Goal: Obtain resource: Download file/media

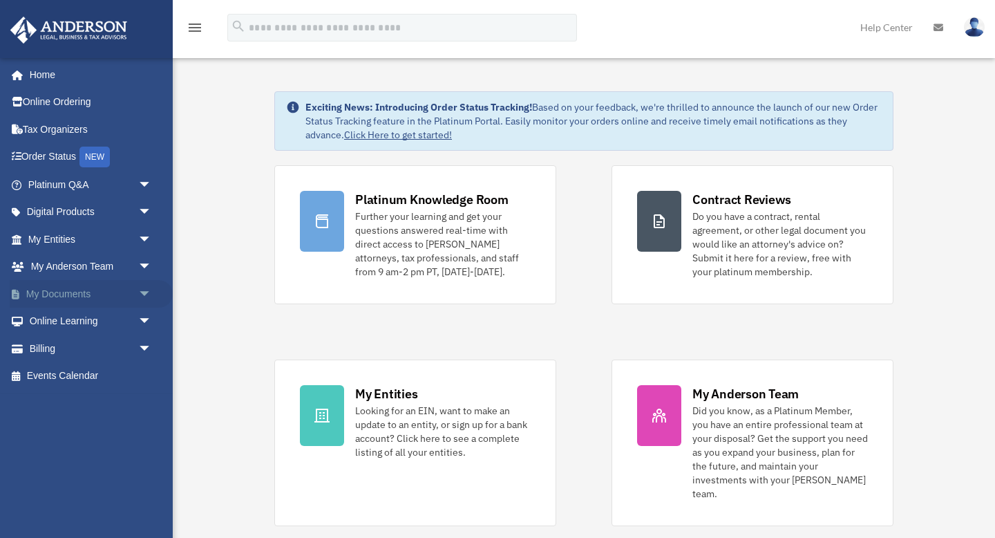
click at [82, 292] on link "My Documents arrow_drop_down" at bounding box center [91, 294] width 163 height 28
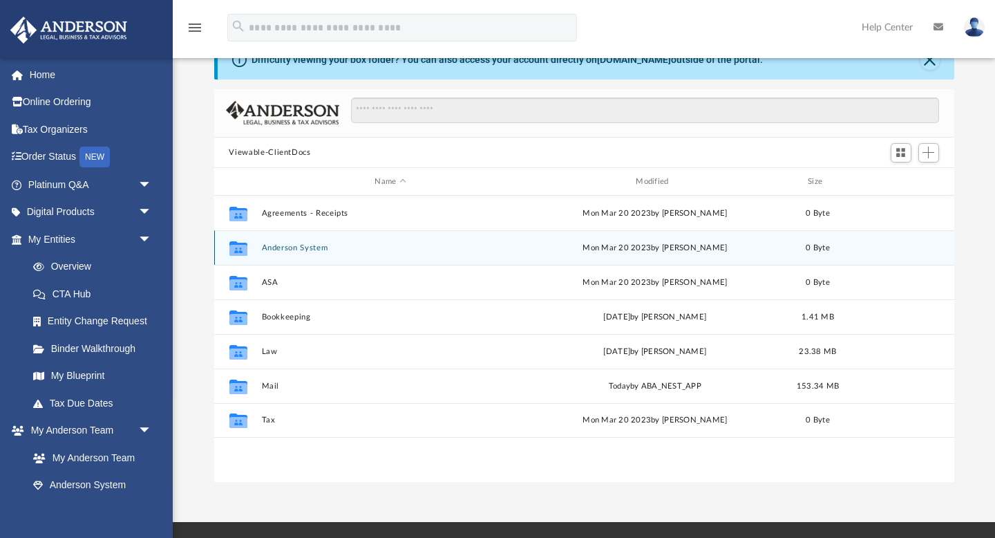
scroll to position [50, 0]
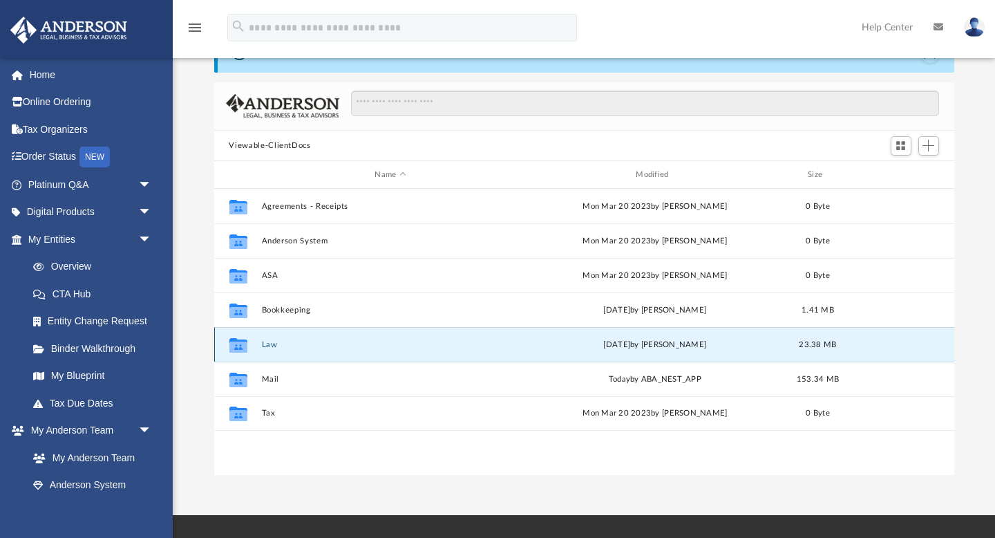
click at [263, 341] on button "Law" at bounding box center [390, 344] width 258 height 9
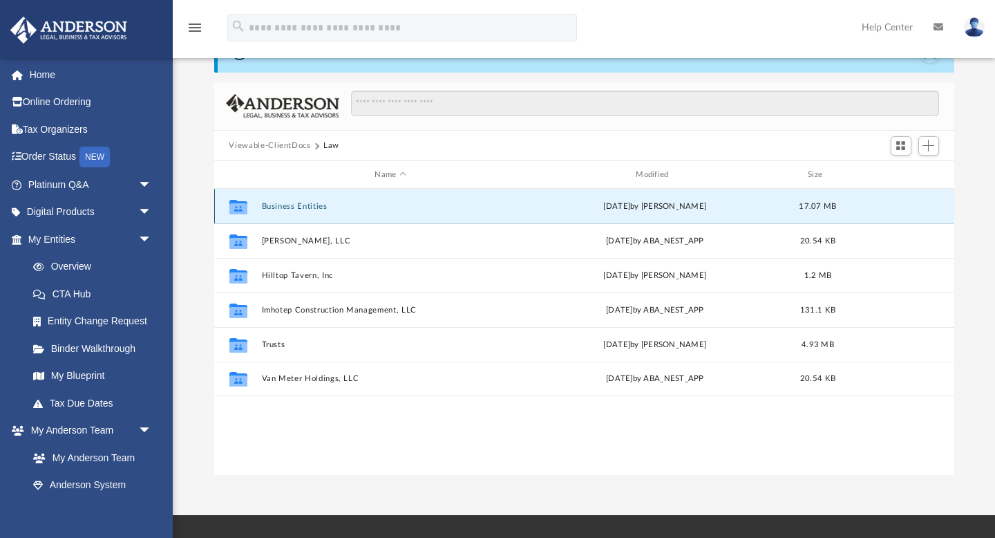
click at [306, 203] on button "Business Entities" at bounding box center [390, 206] width 258 height 9
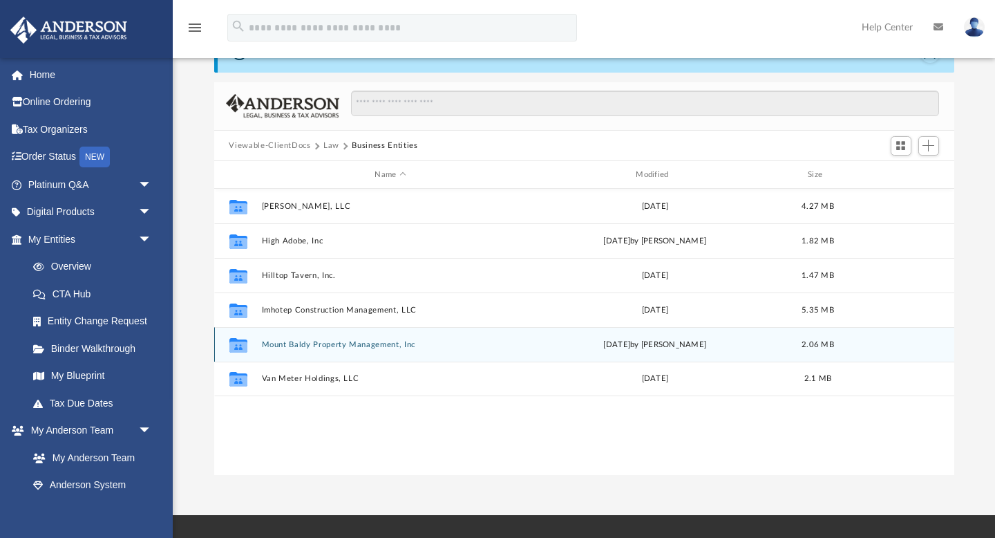
click at [316, 343] on button "Mount Baldy Property Management, Inc" at bounding box center [390, 344] width 258 height 9
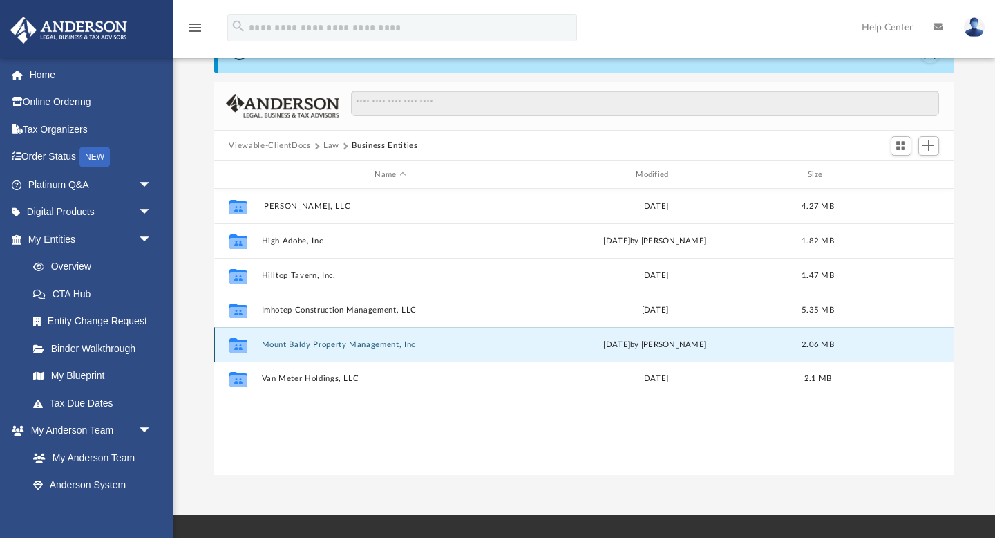
click at [316, 343] on button "Mount Baldy Property Management, Inc" at bounding box center [390, 344] width 258 height 9
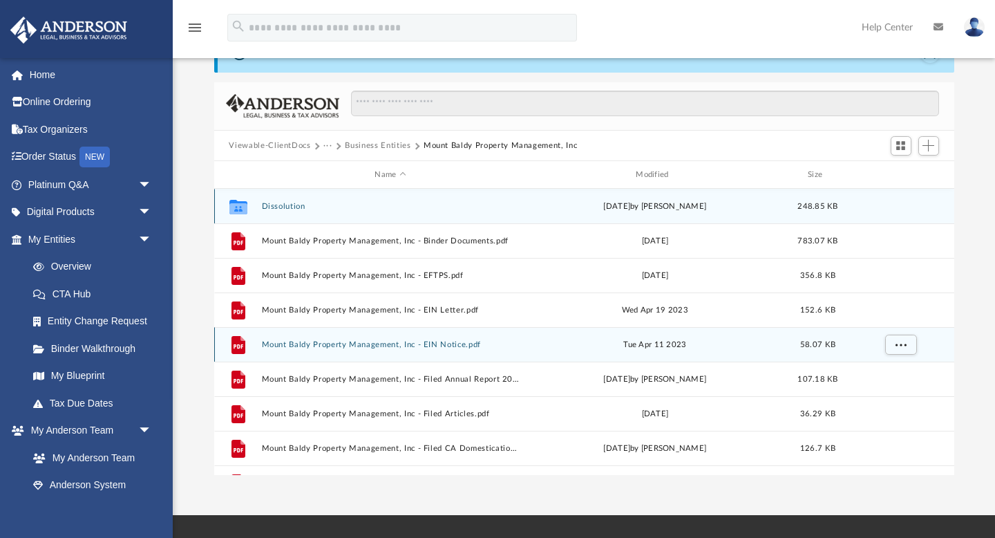
scroll to position [59, 0]
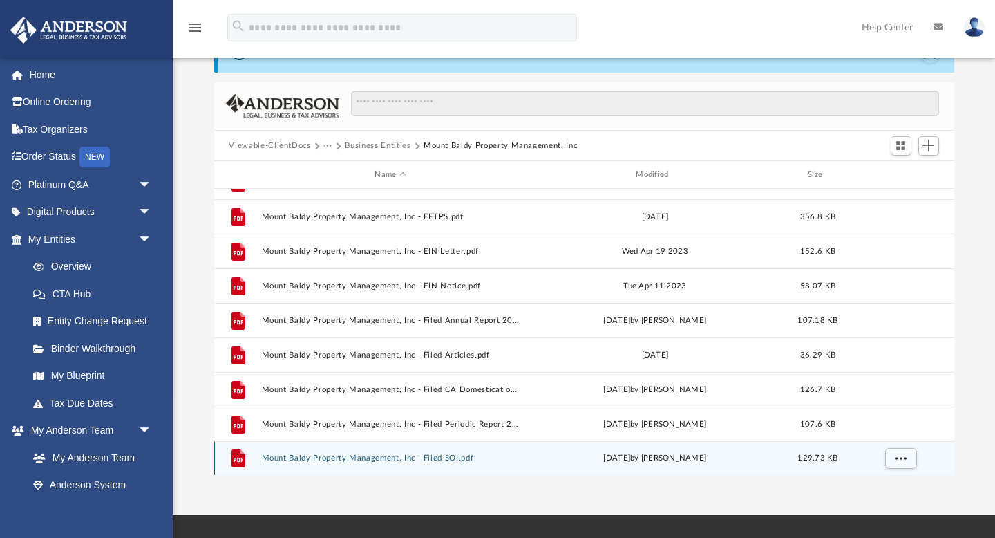
click at [437, 456] on button "Mount Baldy Property Management, Inc - Filed SOI.pdf" at bounding box center [390, 458] width 258 height 9
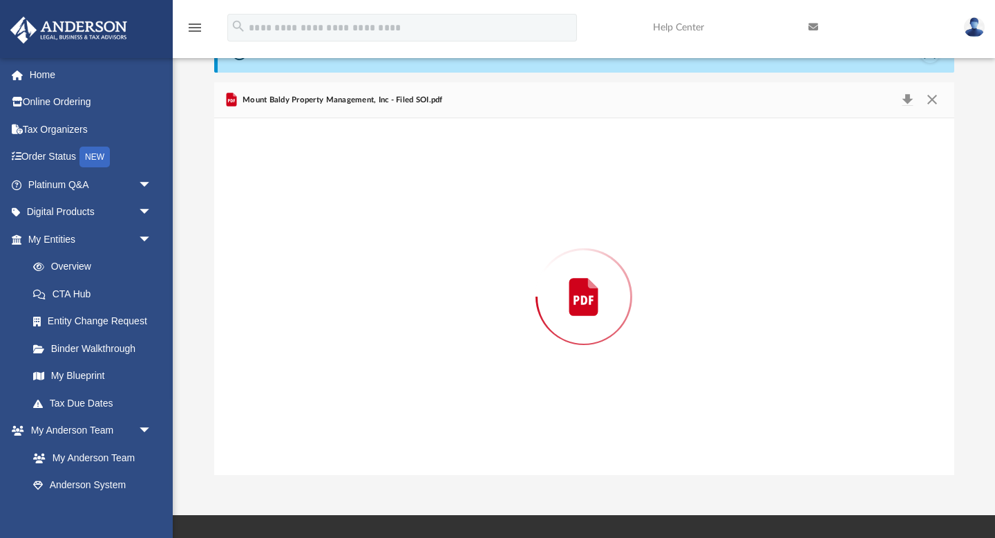
click at [437, 456] on div "Preview" at bounding box center [584, 296] width 740 height 357
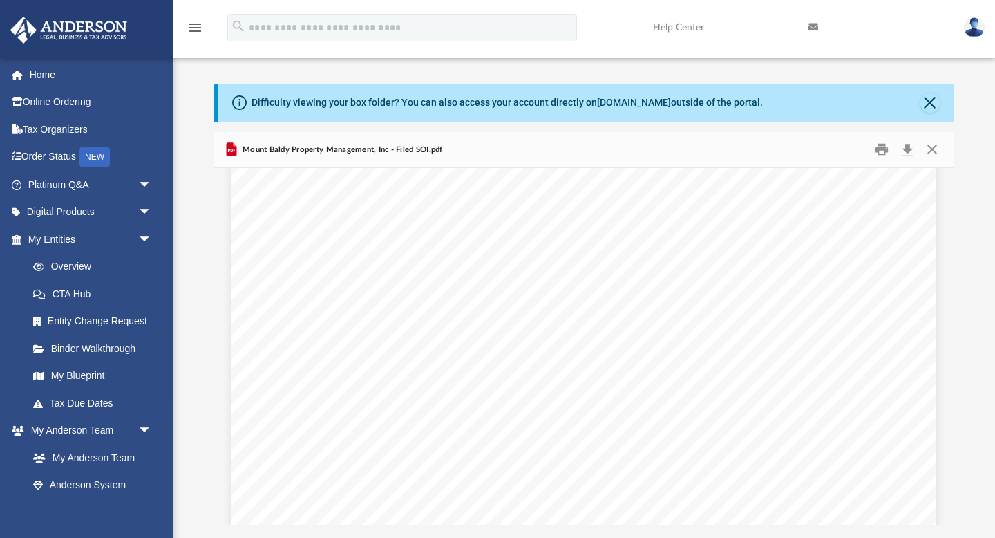
scroll to position [0, 0]
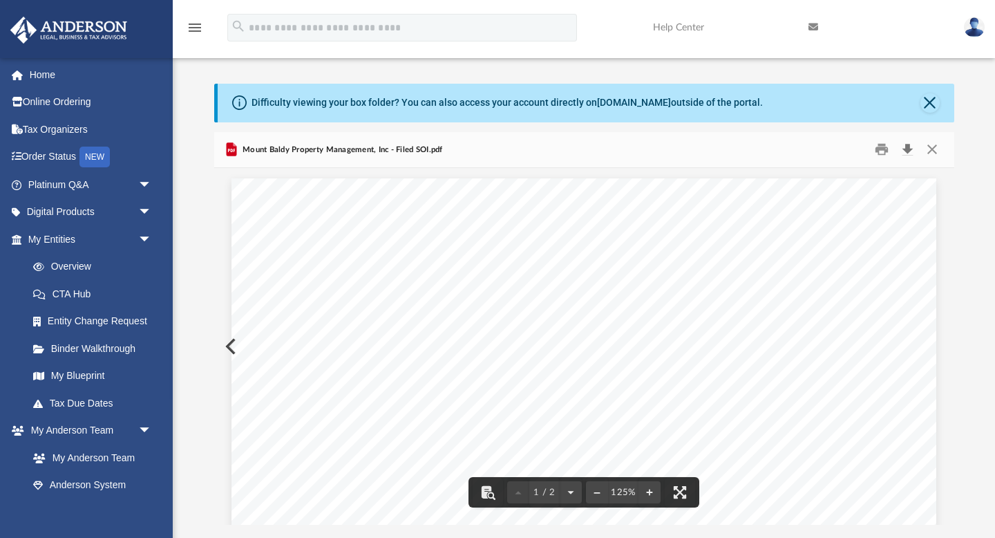
click at [910, 149] on button "Download" at bounding box center [908, 149] width 25 height 21
click at [929, 104] on button "Close" at bounding box center [929, 102] width 19 height 19
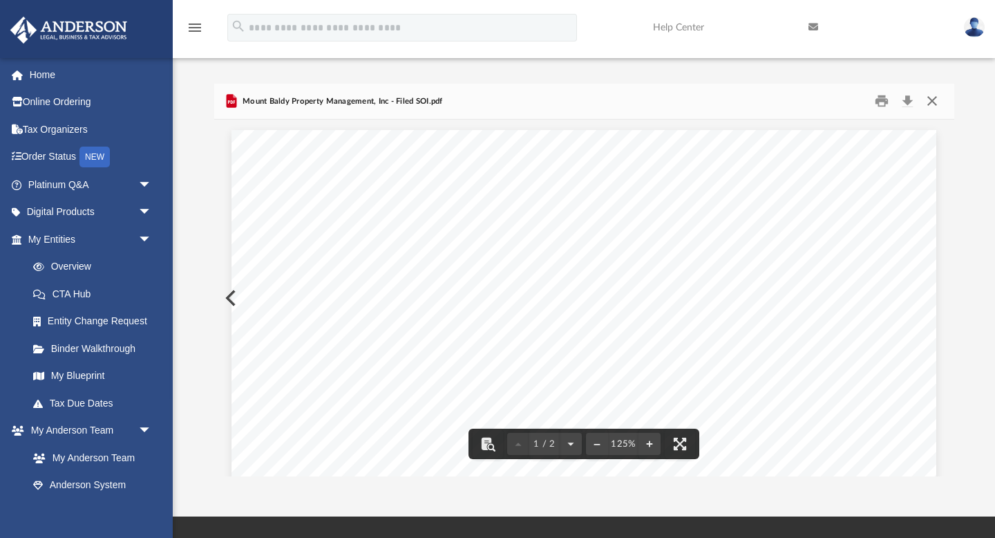
click at [930, 102] on button "Close" at bounding box center [932, 101] width 25 height 21
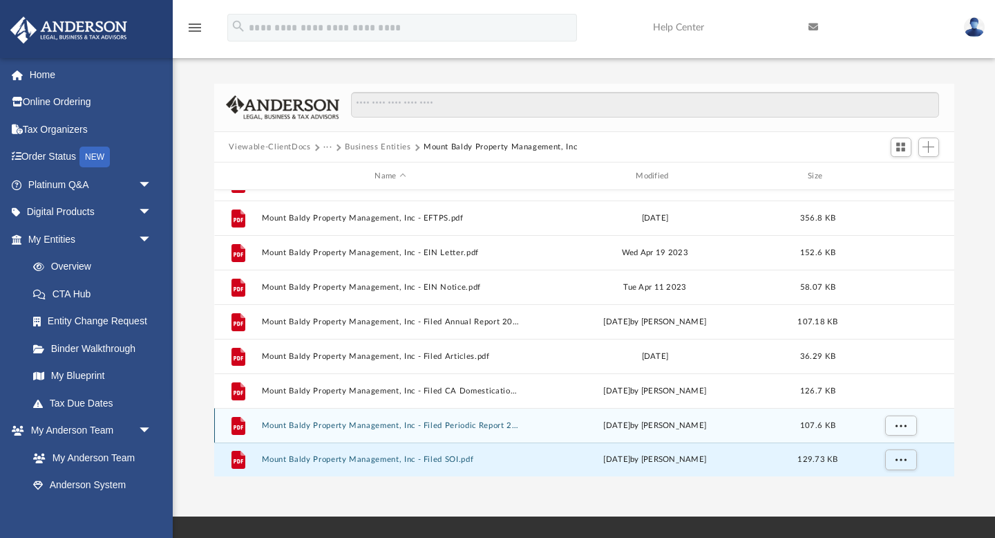
click at [487, 424] on button "Mount Baldy Property Management, Inc - Filed Periodic Report 2025.pdf" at bounding box center [390, 425] width 258 height 9
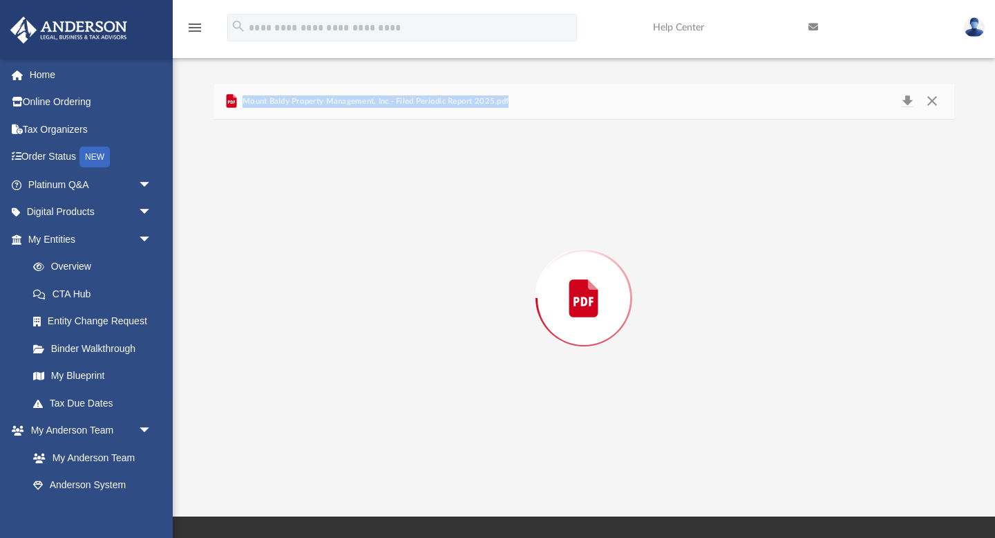
click at [487, 424] on div "Preview" at bounding box center [584, 298] width 740 height 357
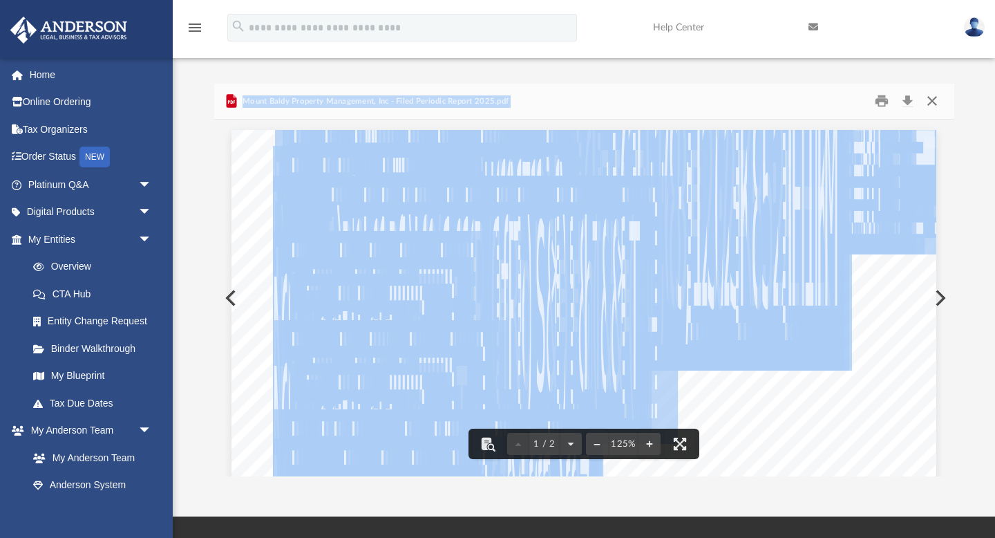
click at [933, 99] on button "Close" at bounding box center [932, 101] width 25 height 21
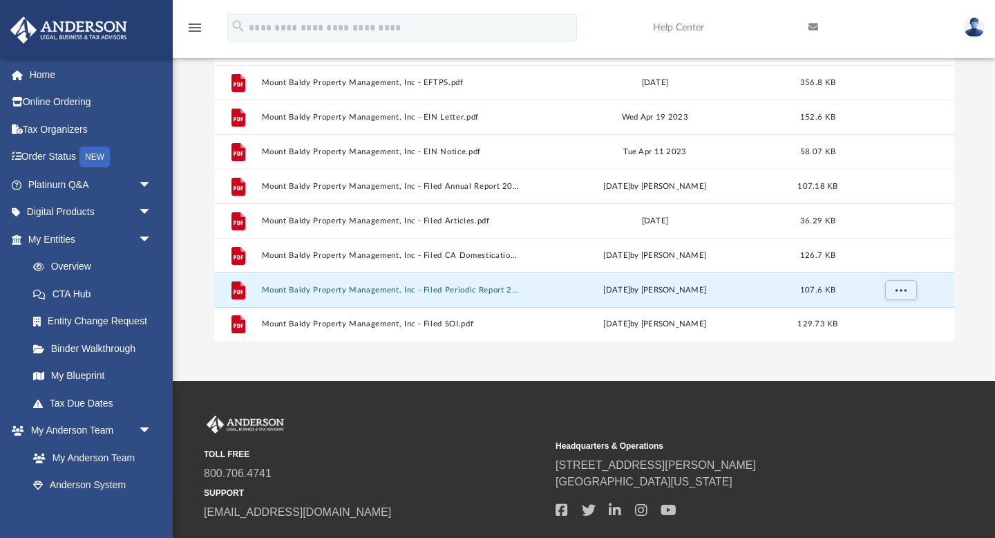
scroll to position [138, 0]
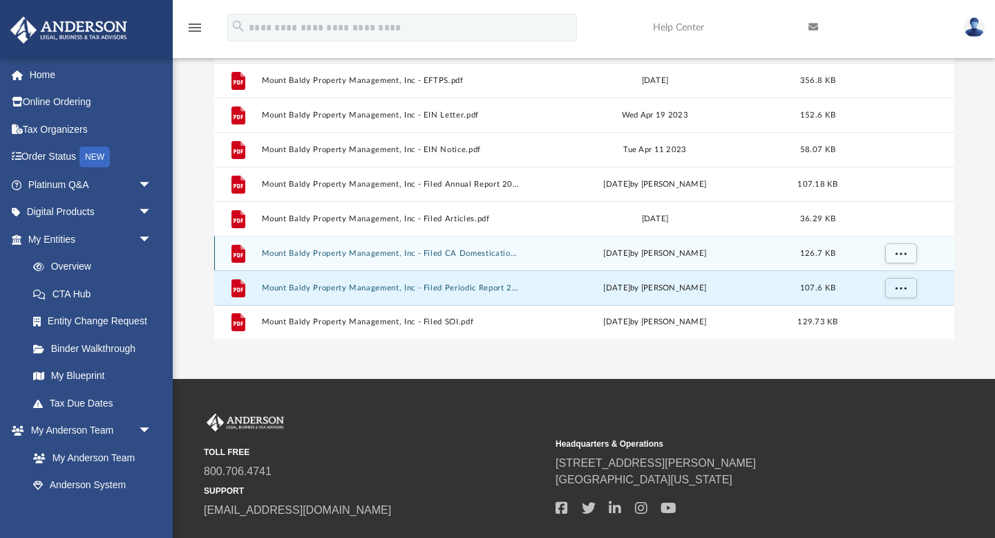
click at [444, 247] on div "File Mount Baldy Property Management, Inc - Filed CA Domestication.pdf Mon Aug …" at bounding box center [584, 253] width 740 height 35
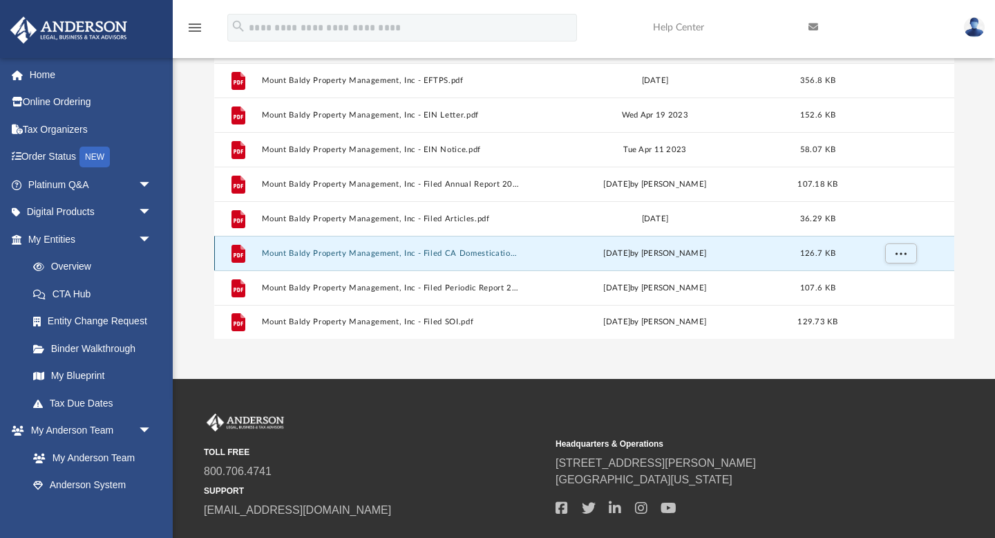
click at [480, 249] on button "Mount Baldy Property Management, Inc - Filed CA Domestication.pdf" at bounding box center [390, 253] width 258 height 9
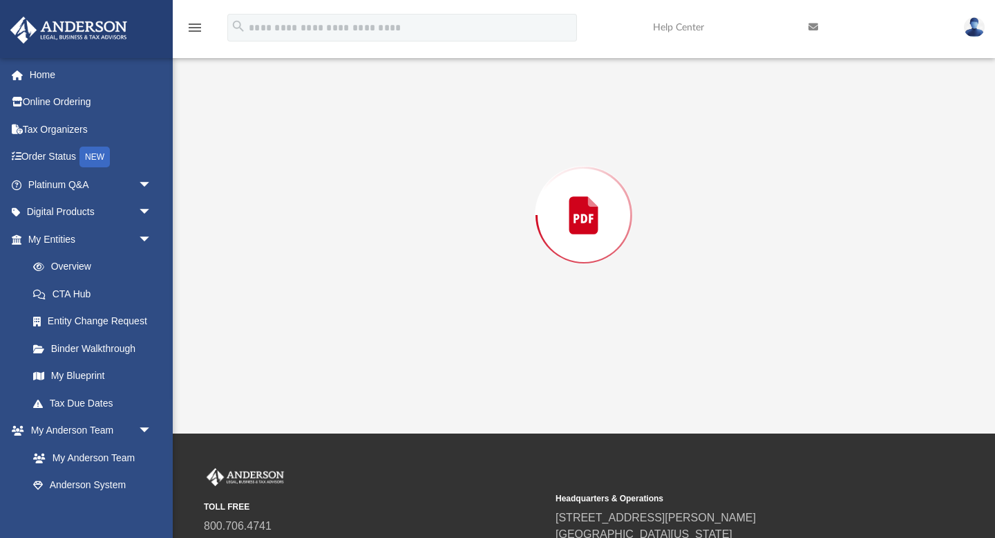
click at [480, 249] on div "Preview" at bounding box center [584, 215] width 740 height 357
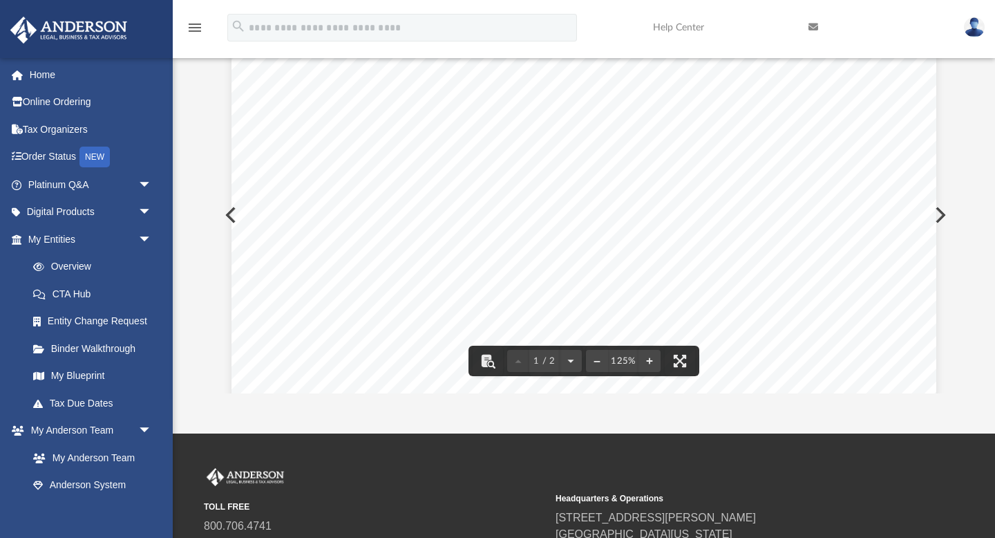
click at [891, 39] on link at bounding box center [875, 27] width 155 height 55
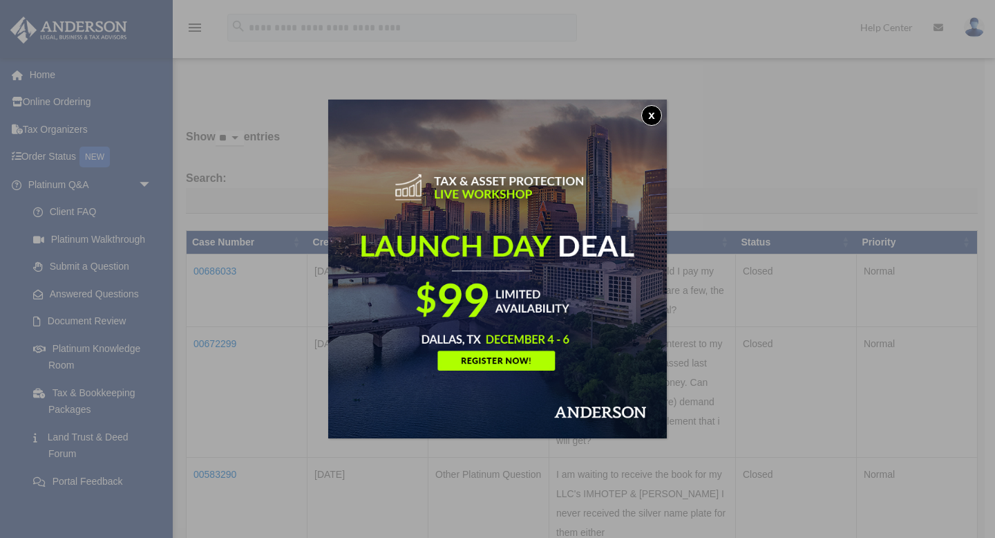
click at [653, 115] on button "x" at bounding box center [651, 115] width 21 height 21
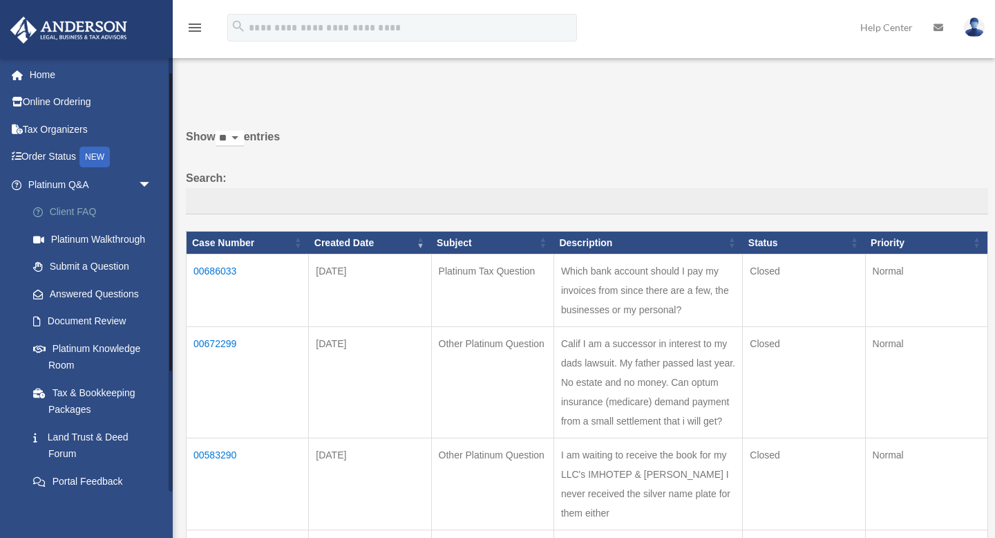
scroll to position [198, 0]
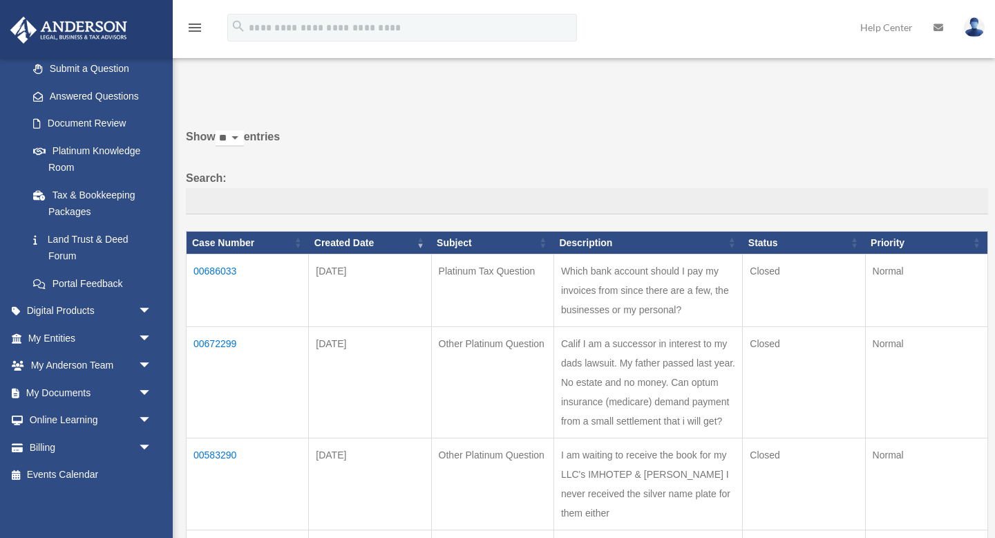
click at [70, 21] on img at bounding box center [68, 30] width 125 height 27
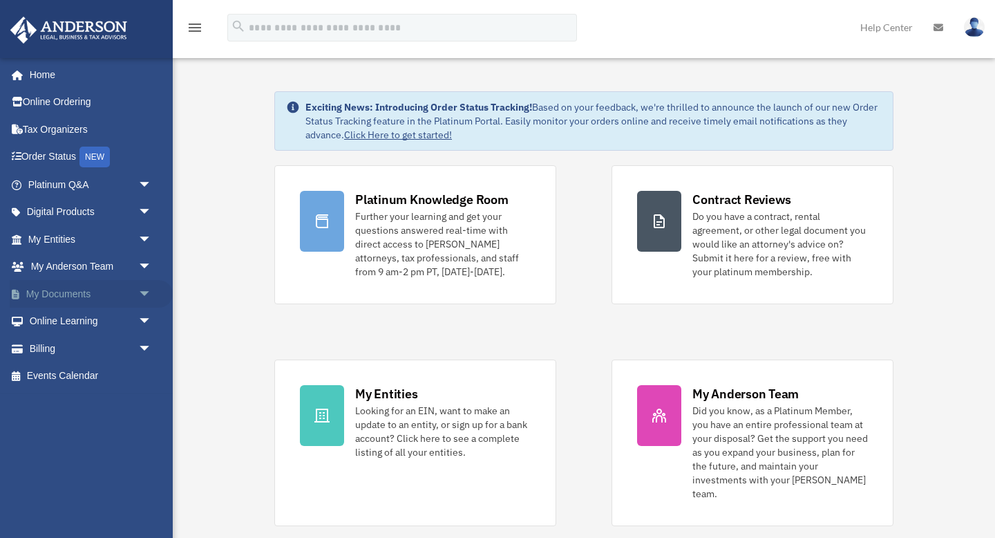
click at [85, 291] on link "My Documents arrow_drop_down" at bounding box center [91, 294] width 163 height 28
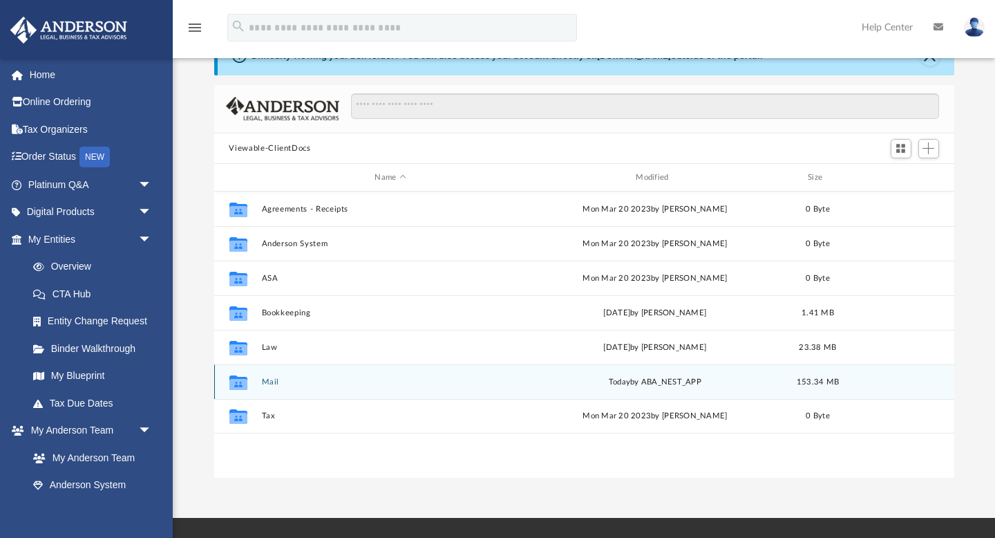
scroll to position [44, 0]
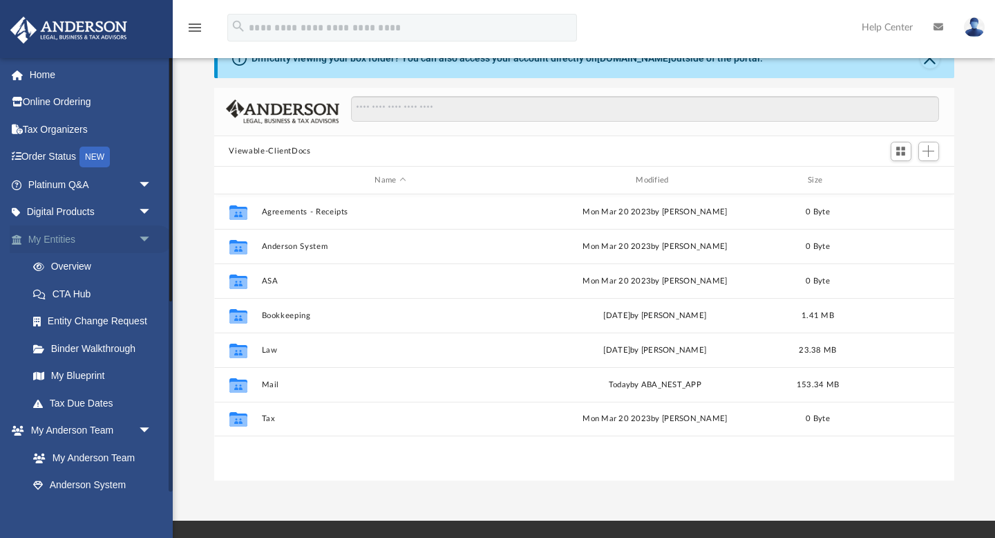
click at [144, 236] on span "arrow_drop_down" at bounding box center [152, 239] width 28 height 28
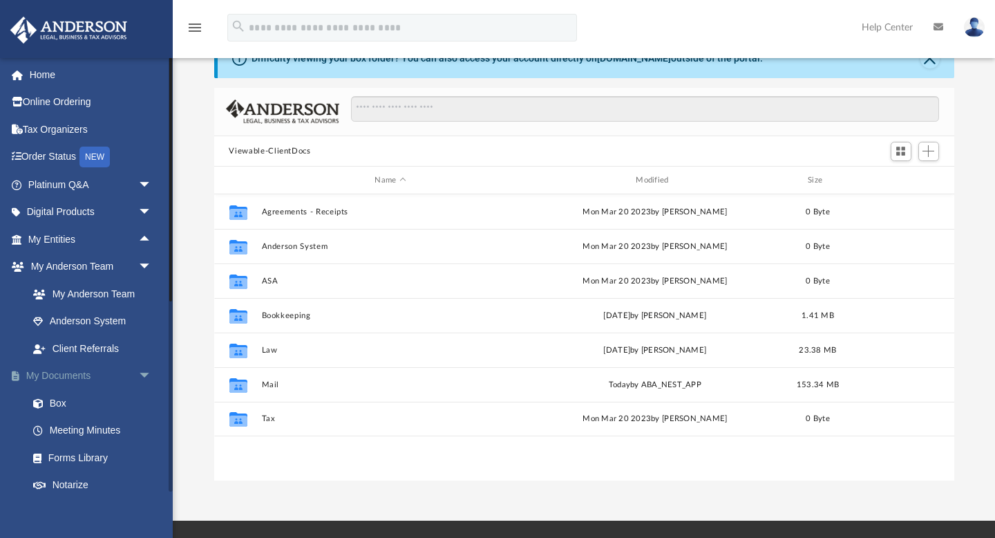
click at [146, 375] on span "arrow_drop_down" at bounding box center [152, 376] width 28 height 28
click at [146, 375] on span "arrow_drop_up" at bounding box center [152, 376] width 28 height 28
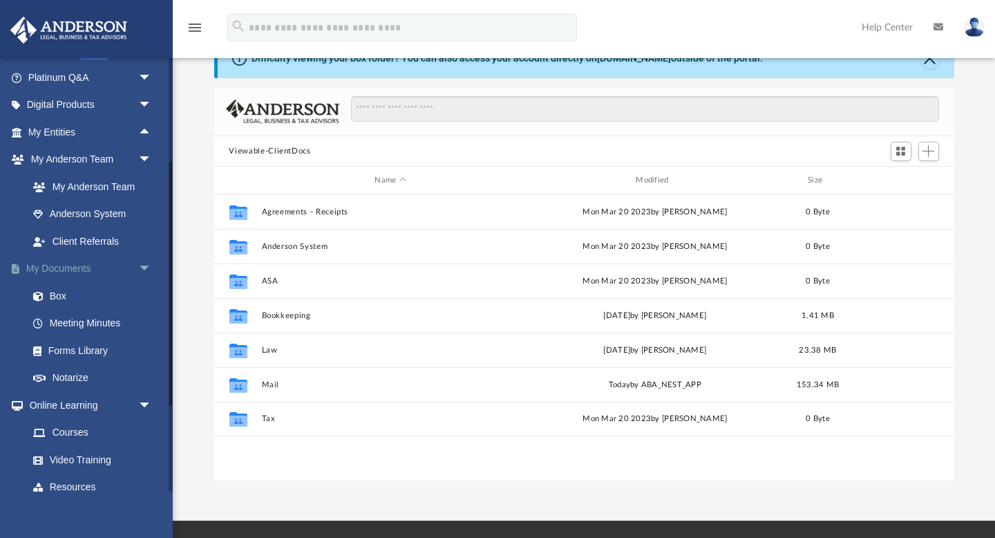
scroll to position [108, 0]
click at [54, 291] on link "Box" at bounding box center [95, 295] width 153 height 28
click at [58, 294] on link "Box" at bounding box center [95, 295] width 153 height 28
click at [80, 265] on link "My Documents arrow_drop_down" at bounding box center [91, 268] width 163 height 28
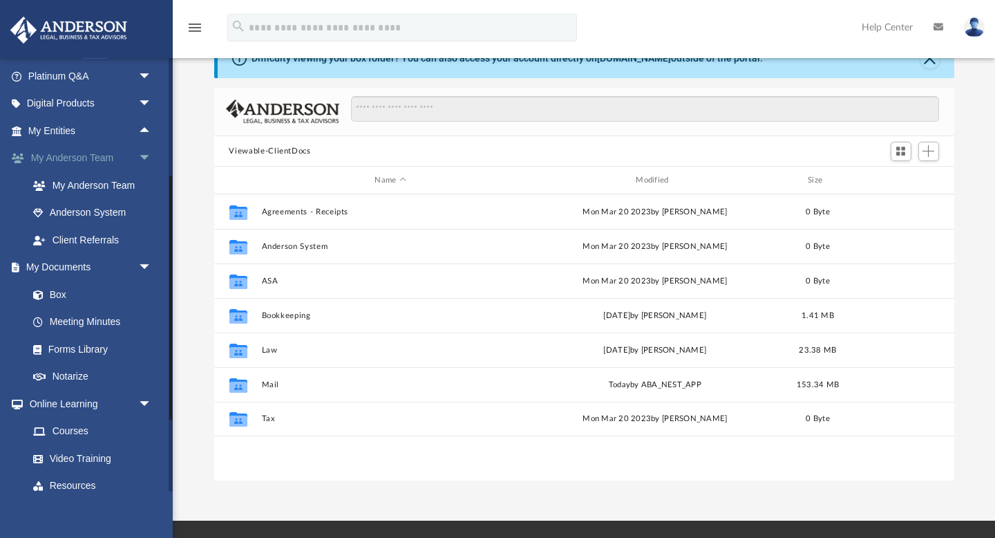
click at [105, 159] on link "My [PERSON_NAME] Team arrow_drop_down" at bounding box center [91, 158] width 163 height 28
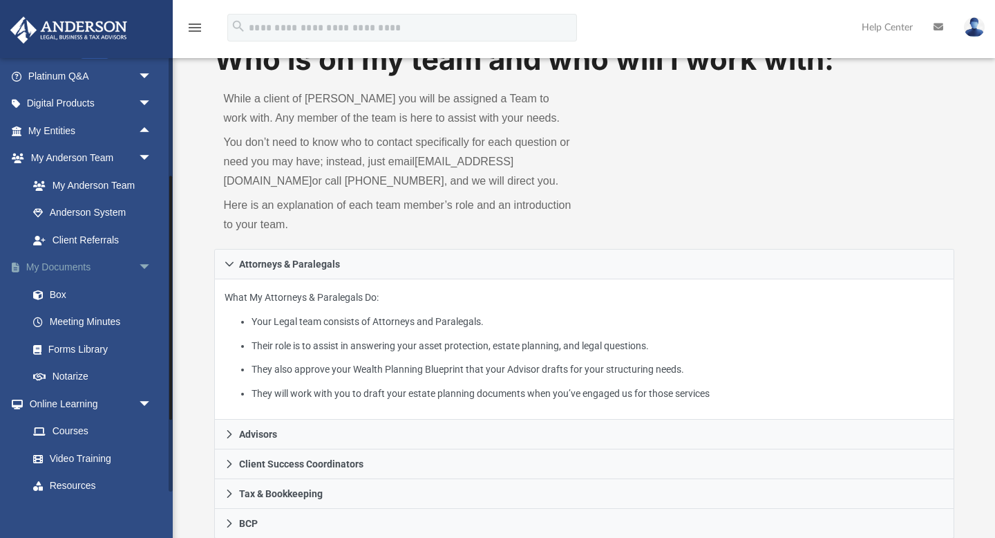
click at [77, 263] on link "My Documents arrow_drop_down" at bounding box center [91, 268] width 163 height 28
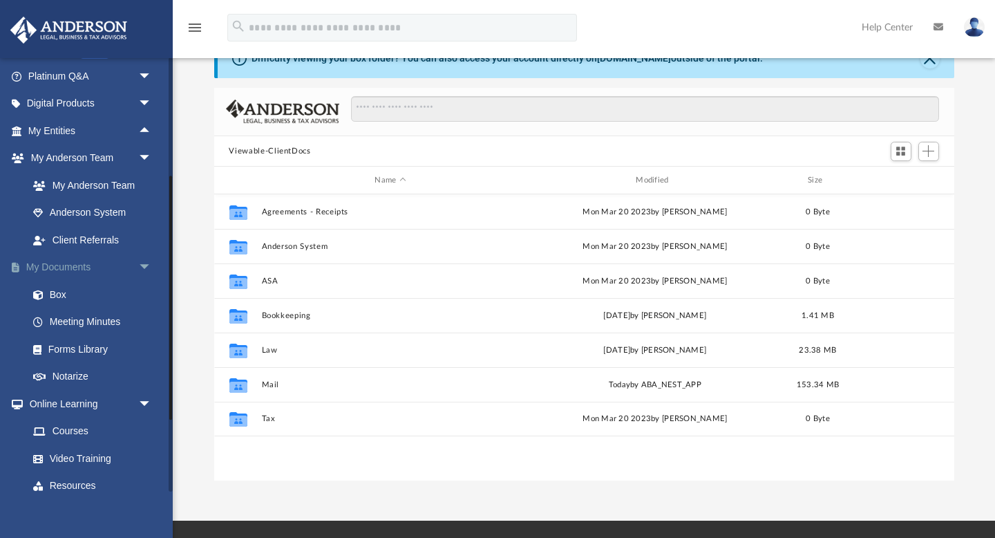
scroll to position [314, 740]
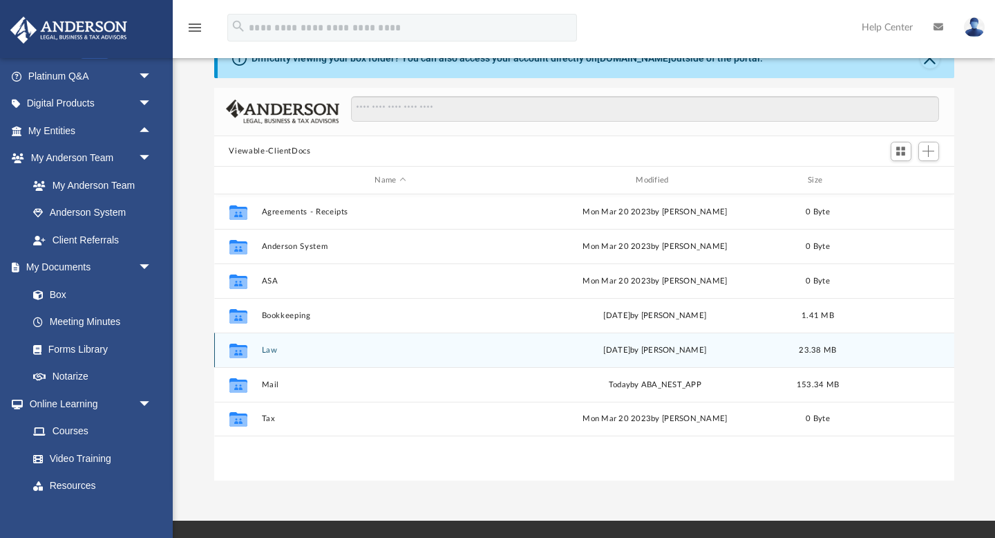
click at [267, 347] on button "Law" at bounding box center [390, 350] width 258 height 9
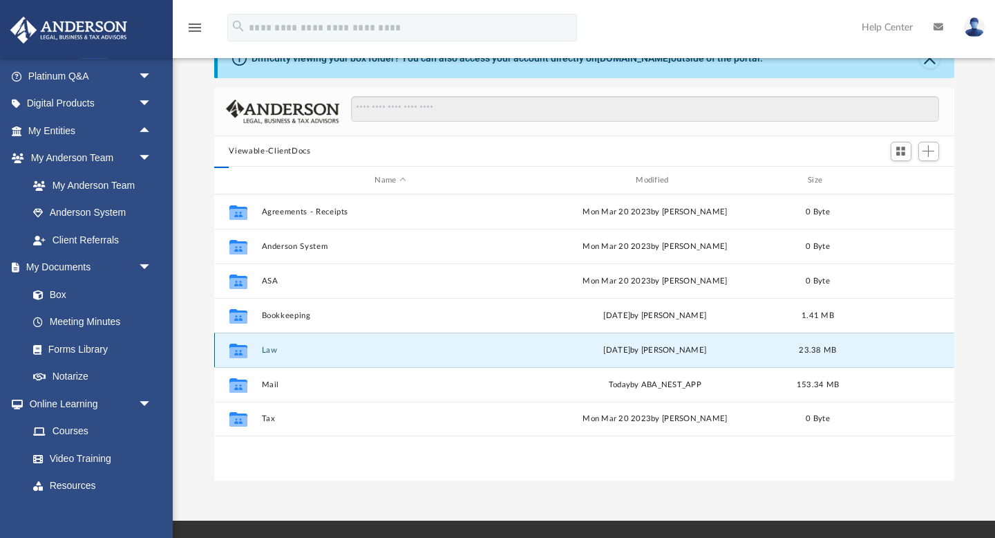
click at [267, 347] on button "Law" at bounding box center [390, 350] width 258 height 9
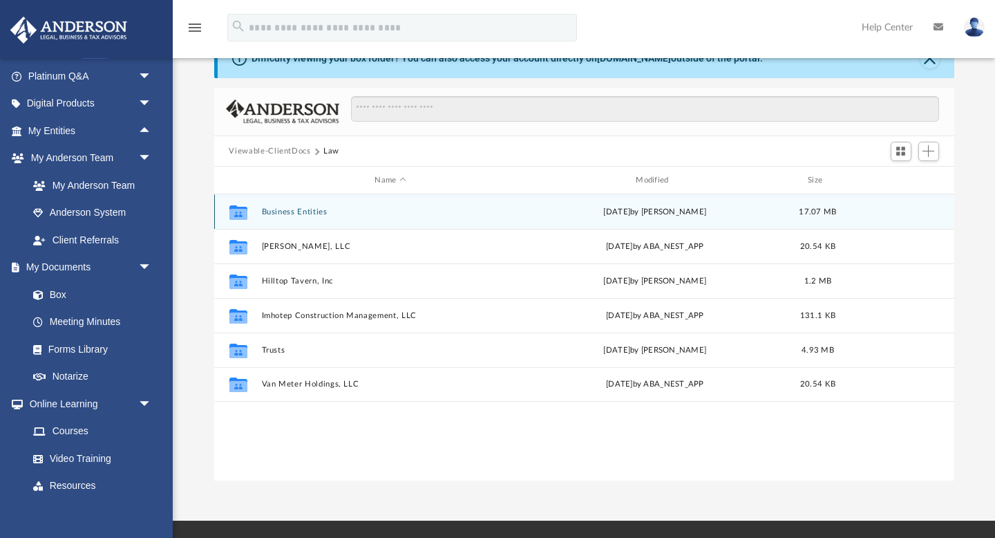
click at [326, 213] on button "Business Entities" at bounding box center [390, 211] width 258 height 9
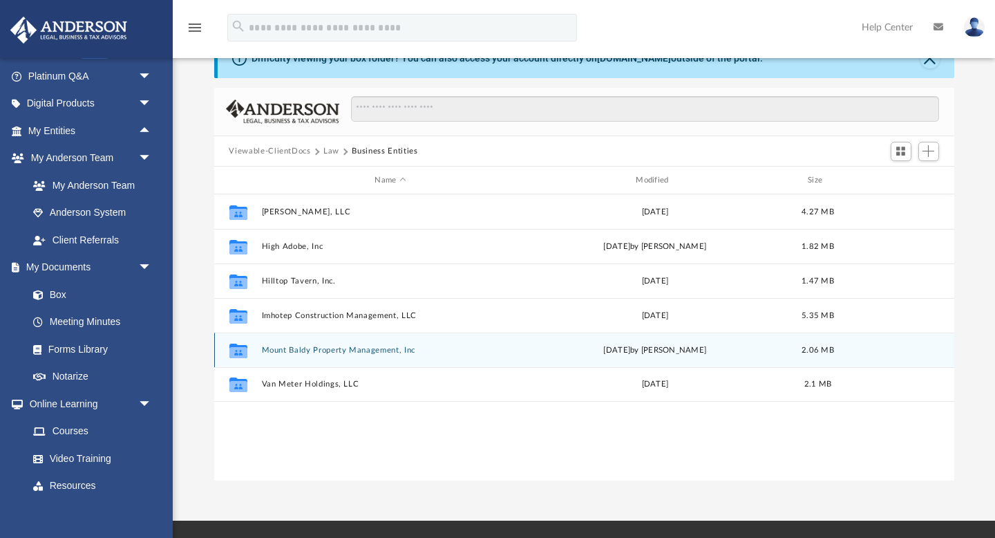
click at [366, 346] on button "Mount Baldy Property Management, Inc" at bounding box center [390, 350] width 258 height 9
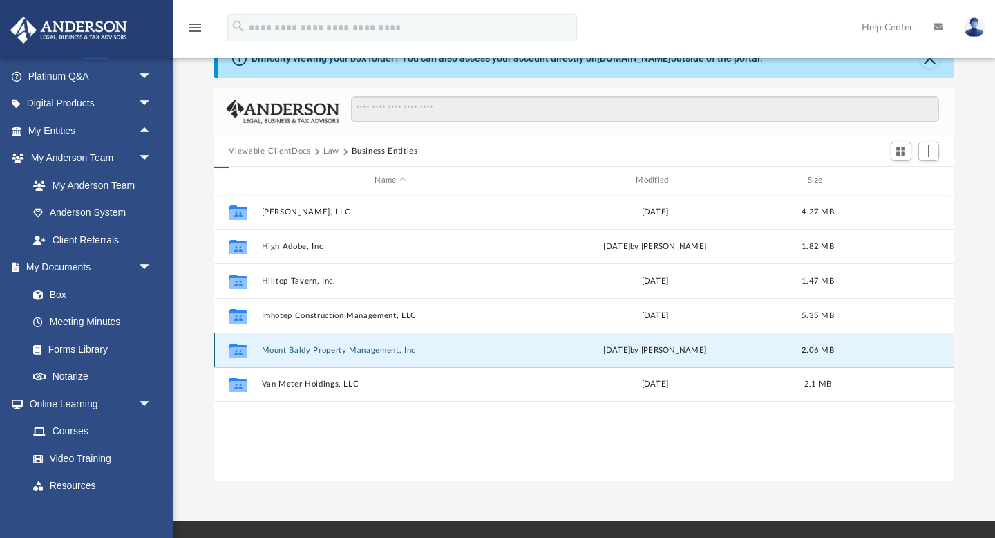
click at [366, 346] on button "Mount Baldy Property Management, Inc" at bounding box center [390, 350] width 258 height 9
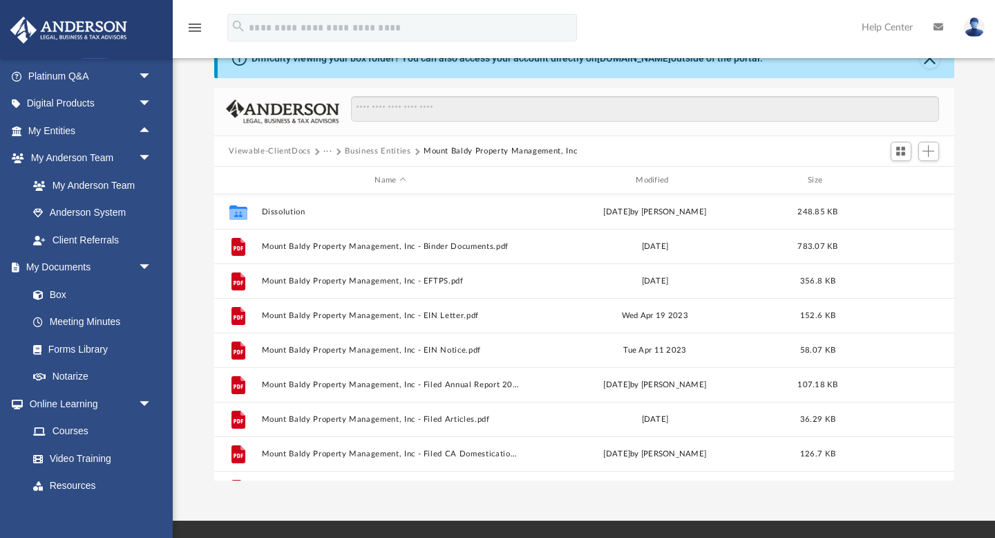
click at [680, 92] on div at bounding box center [584, 112] width 740 height 49
click at [977, 31] on img at bounding box center [974, 27] width 21 height 20
click at [935, 31] on icon at bounding box center [939, 27] width 10 height 10
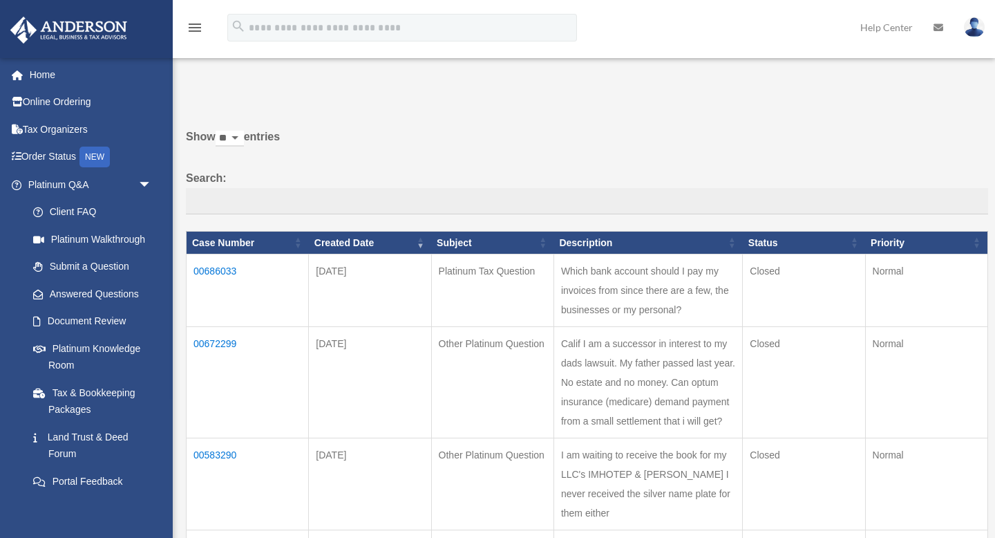
click at [190, 30] on icon "menu" at bounding box center [195, 27] width 17 height 17
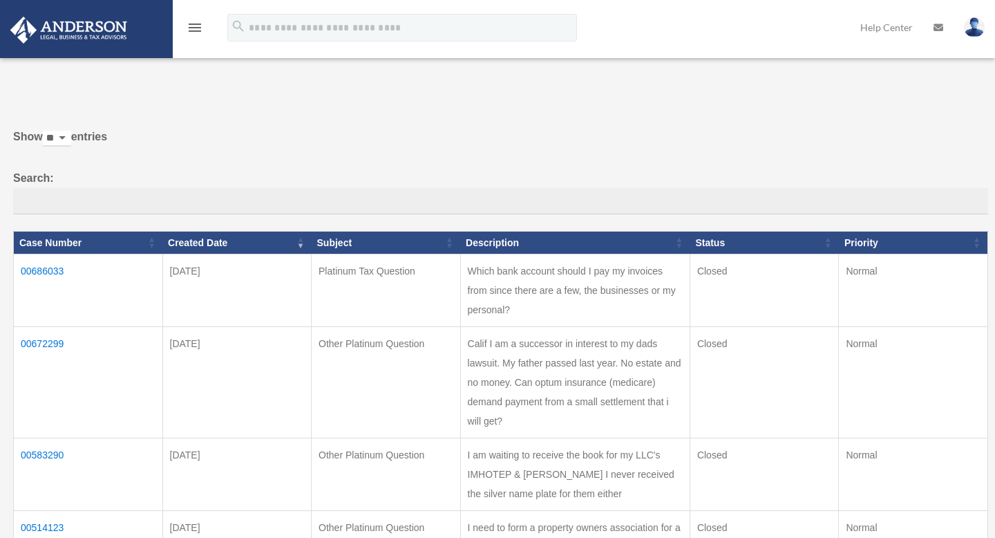
click at [191, 29] on icon "menu" at bounding box center [195, 27] width 17 height 17
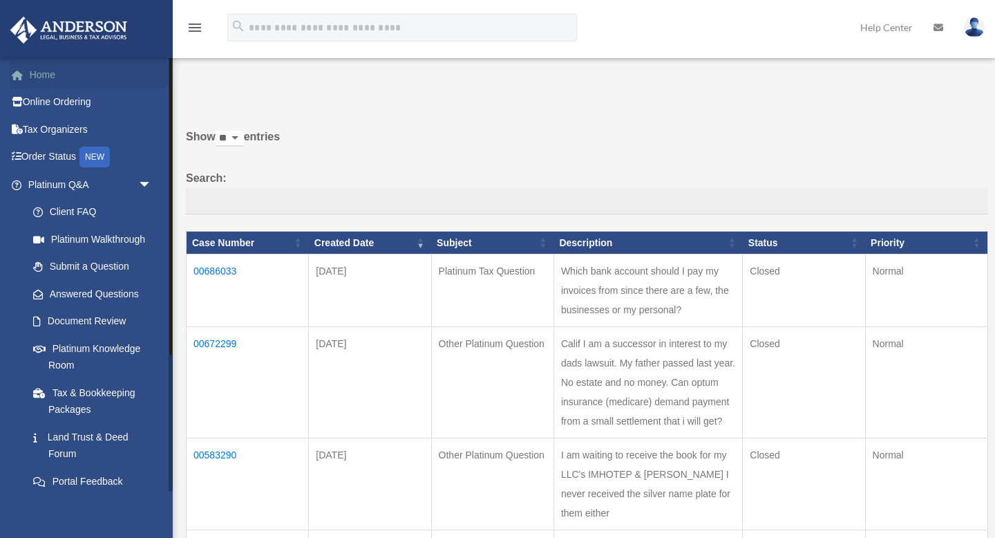
click at [50, 75] on link "Home" at bounding box center [91, 75] width 163 height 28
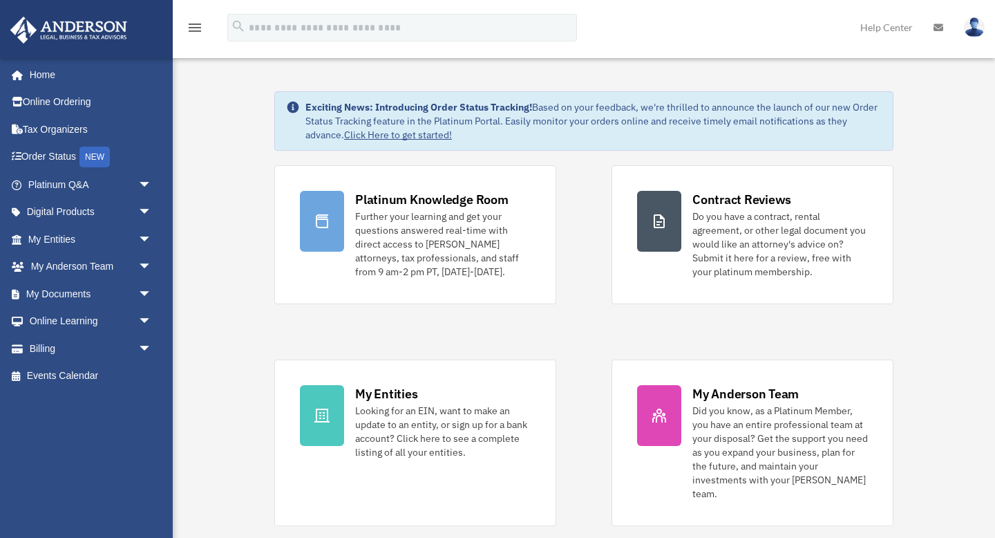
click at [970, 30] on img at bounding box center [974, 27] width 21 height 20
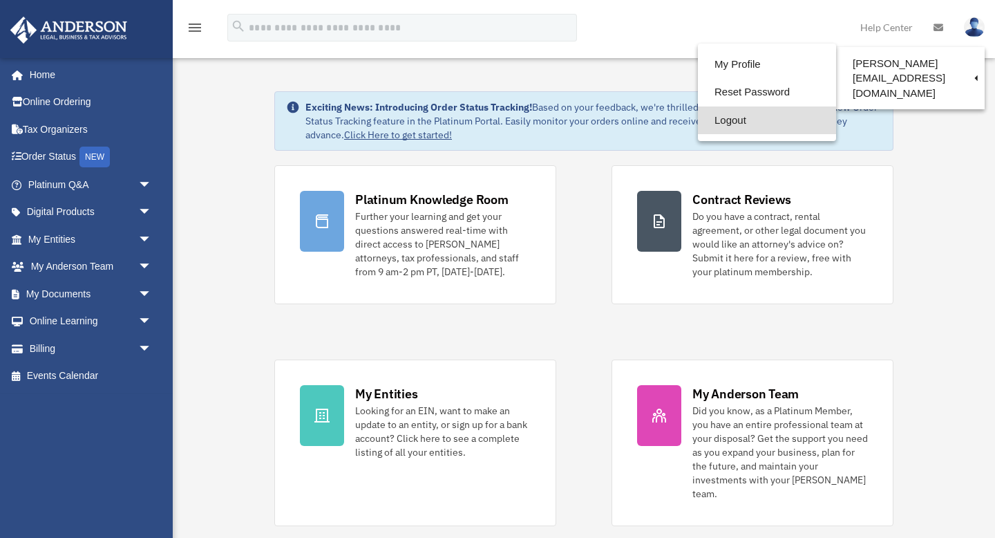
click at [704, 122] on link "Logout" at bounding box center [767, 120] width 138 height 28
